Goal: Check status: Check status

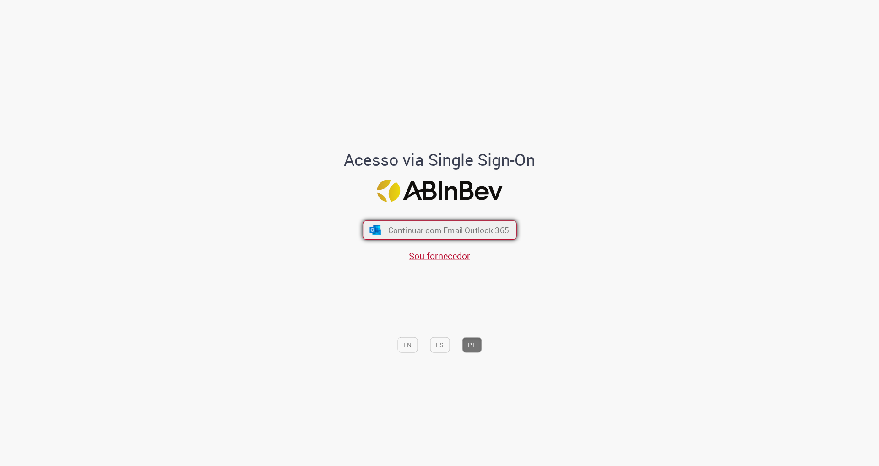
click at [392, 225] on span "Continuar com Email Outlook 365" at bounding box center [448, 230] width 121 height 11
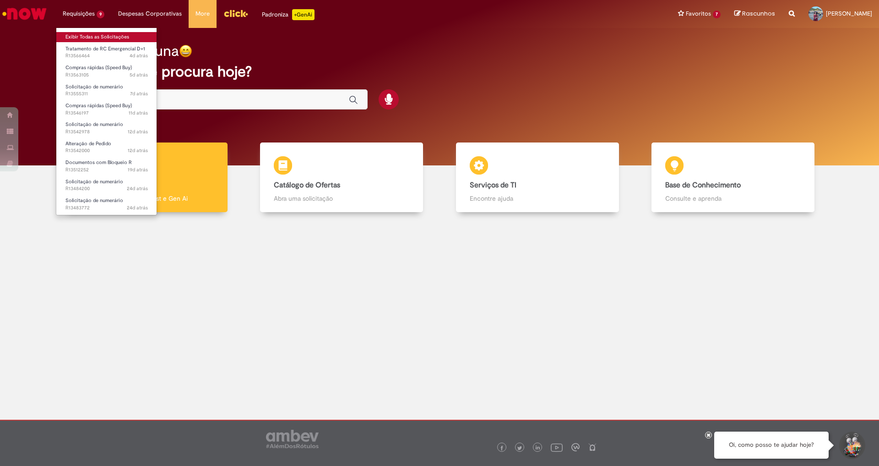
click at [80, 36] on link "Exibir Todas as Solicitações" at bounding box center [106, 37] width 101 height 10
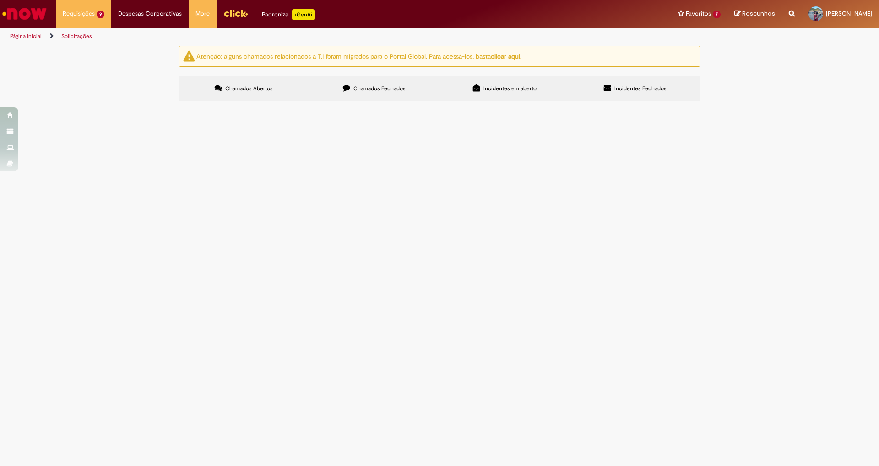
click at [0, 0] on span "Pagamento aluguel bomba captação referente ao periodo [DATE] - [DATE]" at bounding box center [0, 0] width 0 height 0
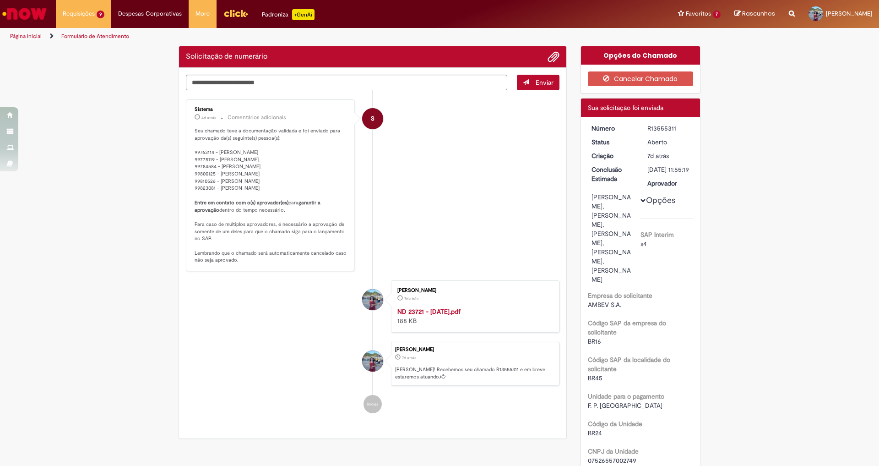
click at [237, 193] on p "Seu chamado teve a documentação validada e foi enviado para aprovação da(s) seg…" at bounding box center [271, 195] width 152 height 136
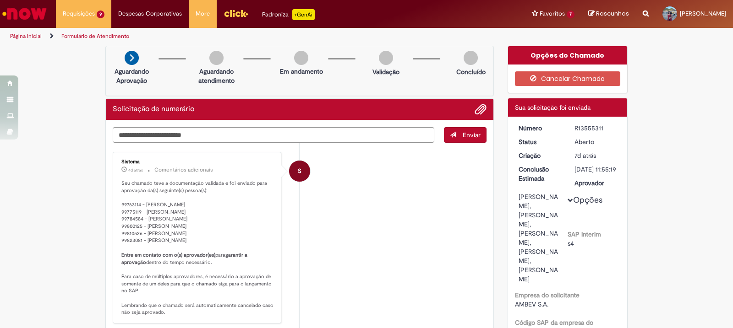
click at [495, 245] on div "Verificar Código de Barras Aguardando Aprovação Aguardando atendimento Em andam…" at bounding box center [299, 271] width 402 height 450
